Goal: Information Seeking & Learning: Understand process/instructions

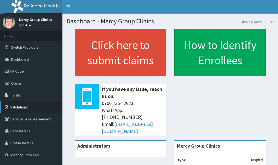
click at [38, 109] on link "Validations" at bounding box center [31, 107] width 62 height 12
click at [47, 107] on link "Validations" at bounding box center [31, 107] width 62 height 12
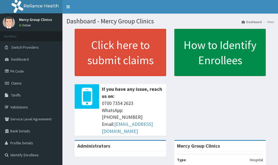
click at [220, 54] on link "How to Identify Enrollees" at bounding box center [219, 52] width 91 height 47
click at [198, 43] on link "How to Identify Enrollees" at bounding box center [219, 52] width 91 height 47
click at [182, 48] on link "How to Identify Enrollees" at bounding box center [219, 52] width 91 height 47
click at [183, 43] on link "How to Identify Enrollees" at bounding box center [219, 52] width 91 height 47
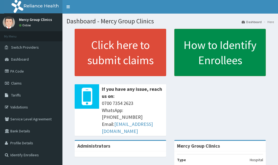
click at [183, 43] on link "How to Identify Enrollees" at bounding box center [219, 52] width 91 height 47
click at [236, 66] on link "How to Identify Enrollees" at bounding box center [219, 52] width 91 height 47
click at [235, 67] on link "How to Identify Enrollees" at bounding box center [219, 52] width 91 height 47
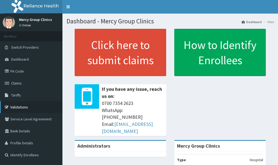
click at [39, 107] on link "Validations" at bounding box center [31, 107] width 62 height 12
click at [37, 107] on link "Validations" at bounding box center [31, 107] width 62 height 12
click at [38, 107] on link "Validations" at bounding box center [31, 107] width 62 height 12
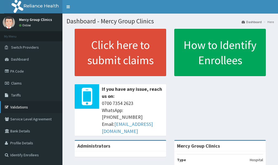
click at [38, 107] on link "Validations" at bounding box center [31, 107] width 62 height 12
click at [43, 105] on link "Validations" at bounding box center [31, 107] width 62 height 12
click at [36, 105] on link "Validations" at bounding box center [31, 107] width 62 height 12
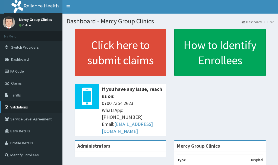
click at [46, 106] on link "Validations" at bounding box center [31, 107] width 62 height 12
click at [31, 107] on link "Validations" at bounding box center [31, 107] width 62 height 12
click at [30, 108] on link "Validations" at bounding box center [31, 107] width 62 height 12
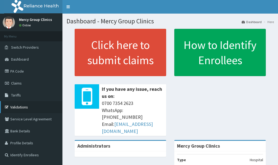
click at [7, 107] on icon at bounding box center [7, 107] width 5 height 4
click at [23, 107] on link "Validations" at bounding box center [31, 107] width 62 height 12
click at [30, 107] on link "Validations" at bounding box center [31, 107] width 62 height 12
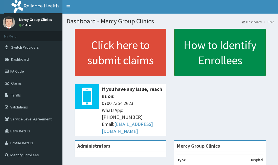
click at [207, 76] on link "How to Identify Enrollees" at bounding box center [219, 52] width 91 height 47
click at [202, 66] on link "How to Identify Enrollees" at bounding box center [219, 52] width 91 height 47
click at [200, 56] on link "How to Identify Enrollees" at bounding box center [219, 52] width 91 height 47
click at [194, 53] on link "How to Identify Enrollees" at bounding box center [219, 52] width 91 height 47
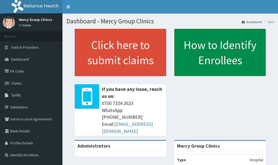
click at [194, 53] on link "How to Identify Enrollees" at bounding box center [219, 52] width 91 height 47
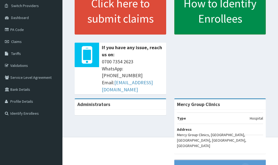
scroll to position [54, 0]
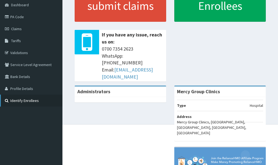
click at [23, 99] on link "Identify Enrollees" at bounding box center [31, 100] width 62 height 12
click at [7, 100] on icon at bounding box center [7, 101] width 5 height 4
click at [5, 100] on icon at bounding box center [7, 101] width 5 height 4
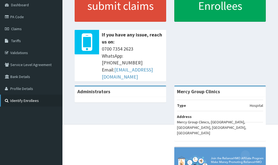
click at [13, 98] on link "Identify Enrollees" at bounding box center [31, 100] width 62 height 12
click at [31, 100] on link "Identify Enrollees" at bounding box center [31, 100] width 62 height 12
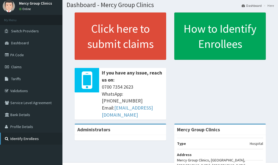
scroll to position [0, 0]
